Goal: Navigation & Orientation: Find specific page/section

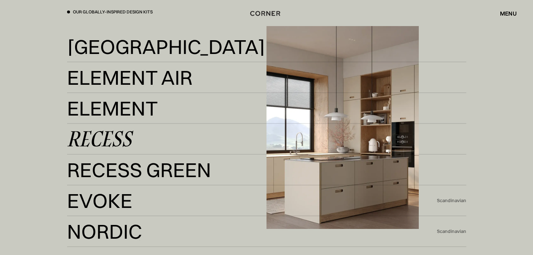
scroll to position [1322, 0]
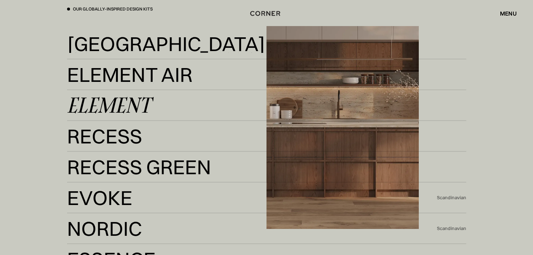
click at [125, 109] on div "Element" at bounding box center [108, 105] width 83 height 17
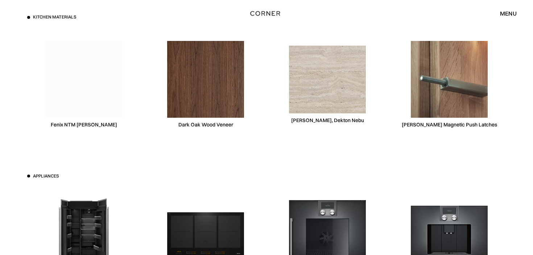
scroll to position [2258, 0]
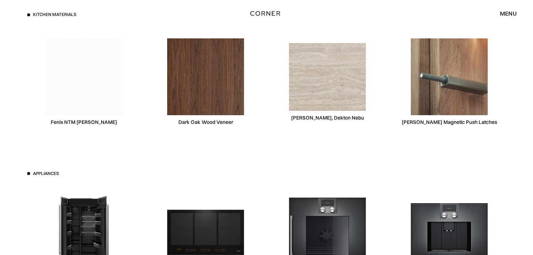
click at [341, 119] on div "Consentino, Dekton Nebu" at bounding box center [327, 118] width 73 height 7
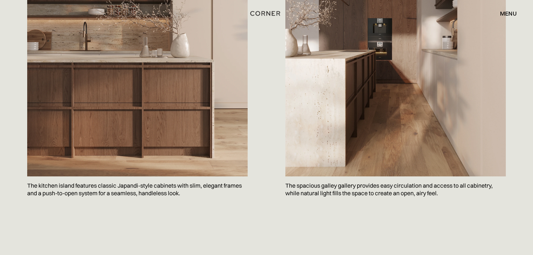
scroll to position [379, 0]
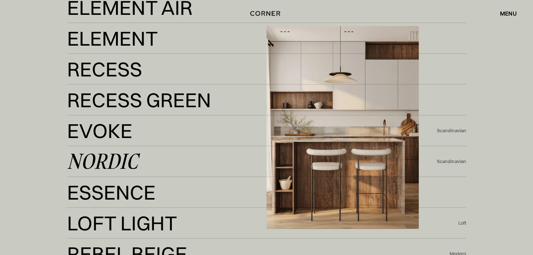
scroll to position [1392, 0]
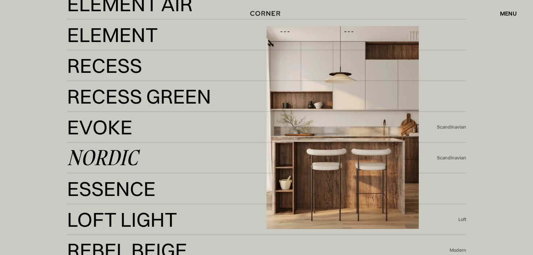
click at [118, 154] on div "Nordic" at bounding box center [102, 158] width 71 height 17
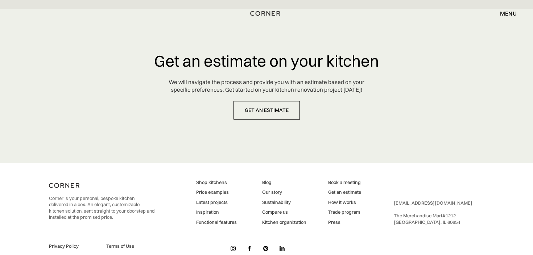
scroll to position [3456, 0]
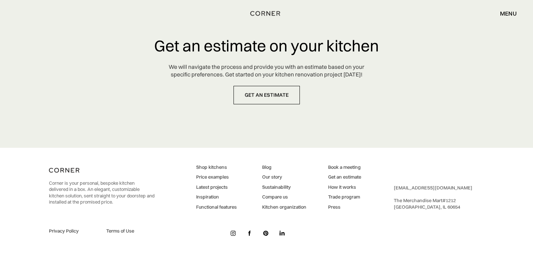
click at [212, 168] on link "Shop kitchens" at bounding box center [216, 167] width 41 height 7
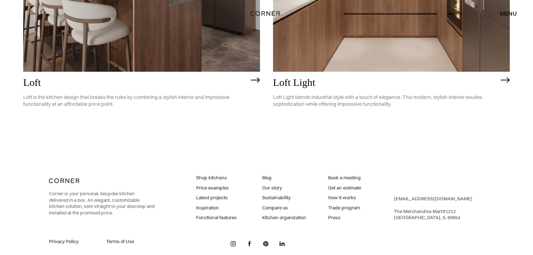
scroll to position [1984, 0]
